Goal: Check status: Check status

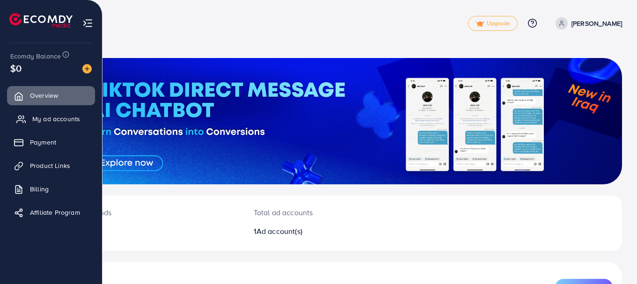
click at [51, 123] on span "My ad accounts" at bounding box center [56, 118] width 48 height 9
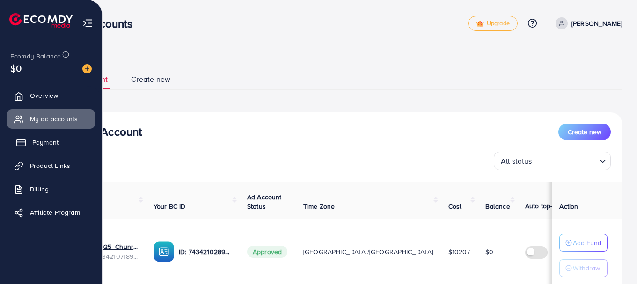
click at [49, 138] on span "Payment" at bounding box center [45, 142] width 26 height 9
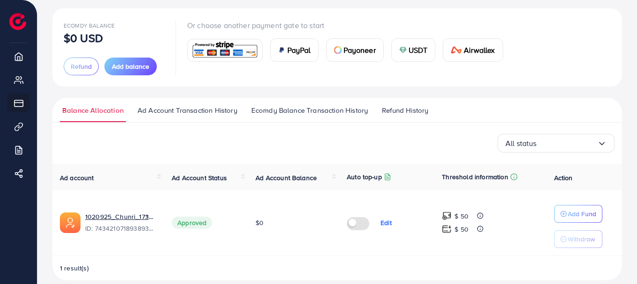
scroll to position [50, 0]
click at [197, 107] on span "Ad Account Transaction History" at bounding box center [188, 110] width 100 height 10
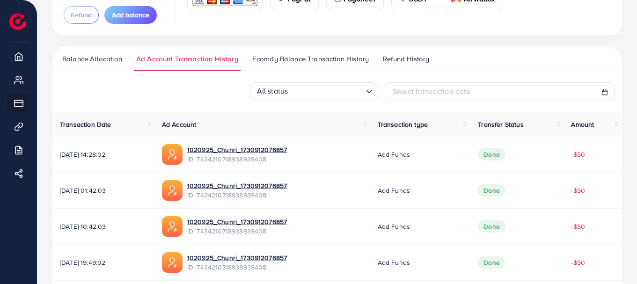
scroll to position [109, 0]
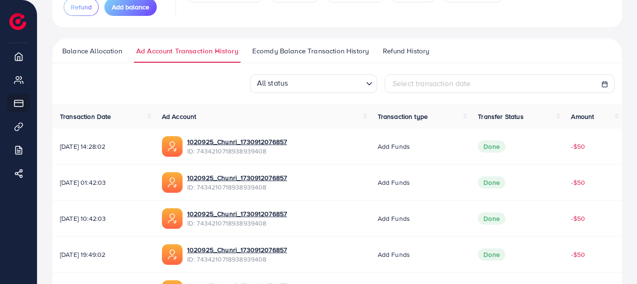
click at [608, 85] on div "Select transaction date" at bounding box center [500, 83] width 230 height 19
click at [604, 84] on line at bounding box center [604, 84] width 5 height 0
click at [605, 87] on rect at bounding box center [604, 84] width 5 height 5
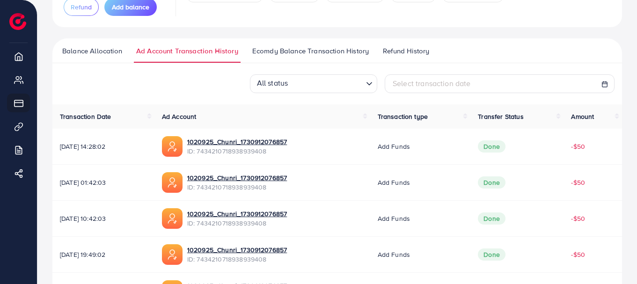
click at [603, 86] on icon at bounding box center [604, 84] width 7 height 7
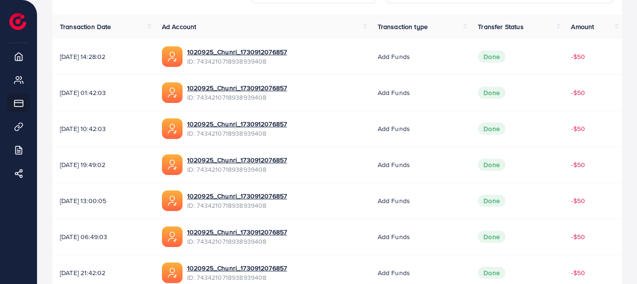
scroll to position [196, 0]
